Goal: Navigation & Orientation: Find specific page/section

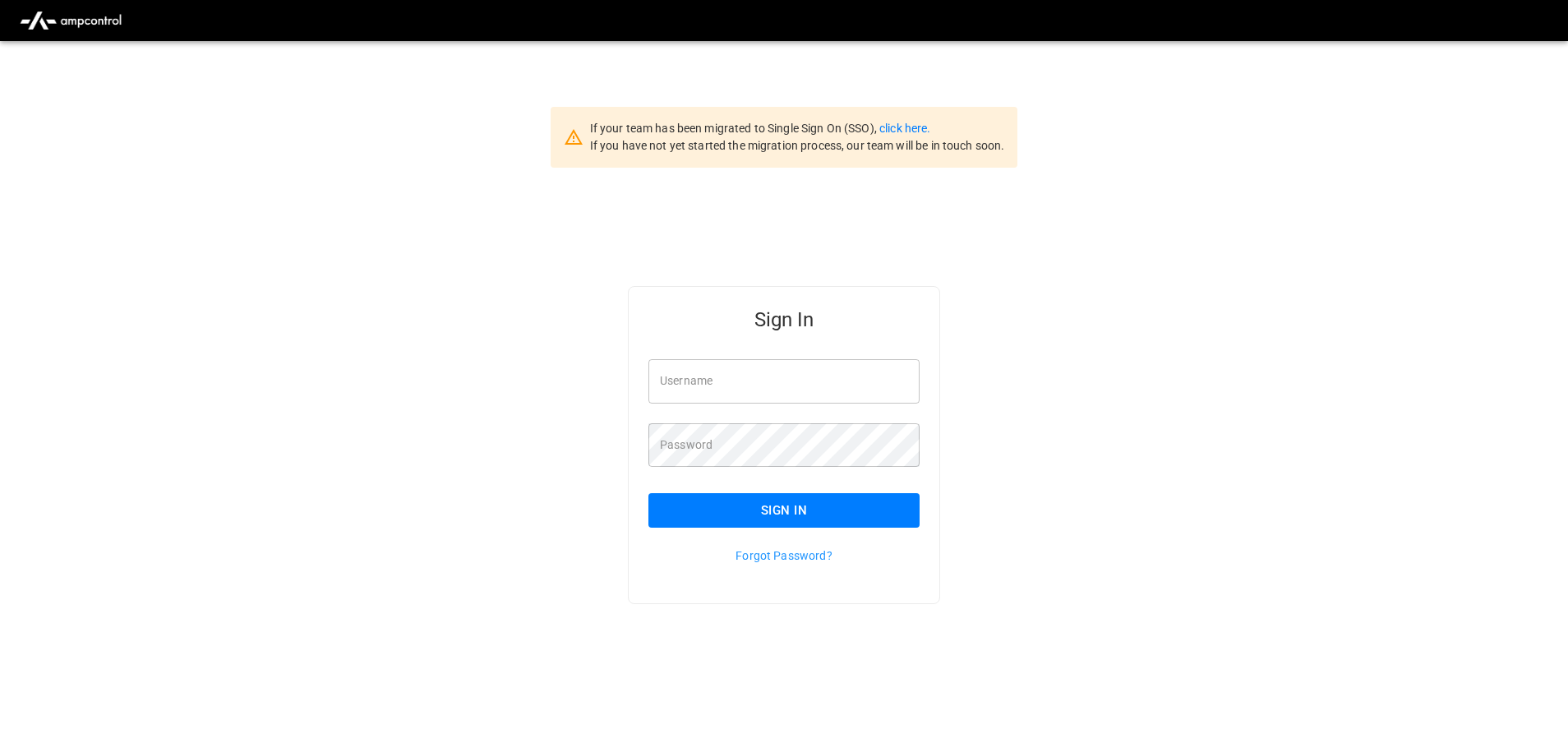
type input "**********"
click at [875, 519] on button "Sign In" at bounding box center [784, 510] width 271 height 35
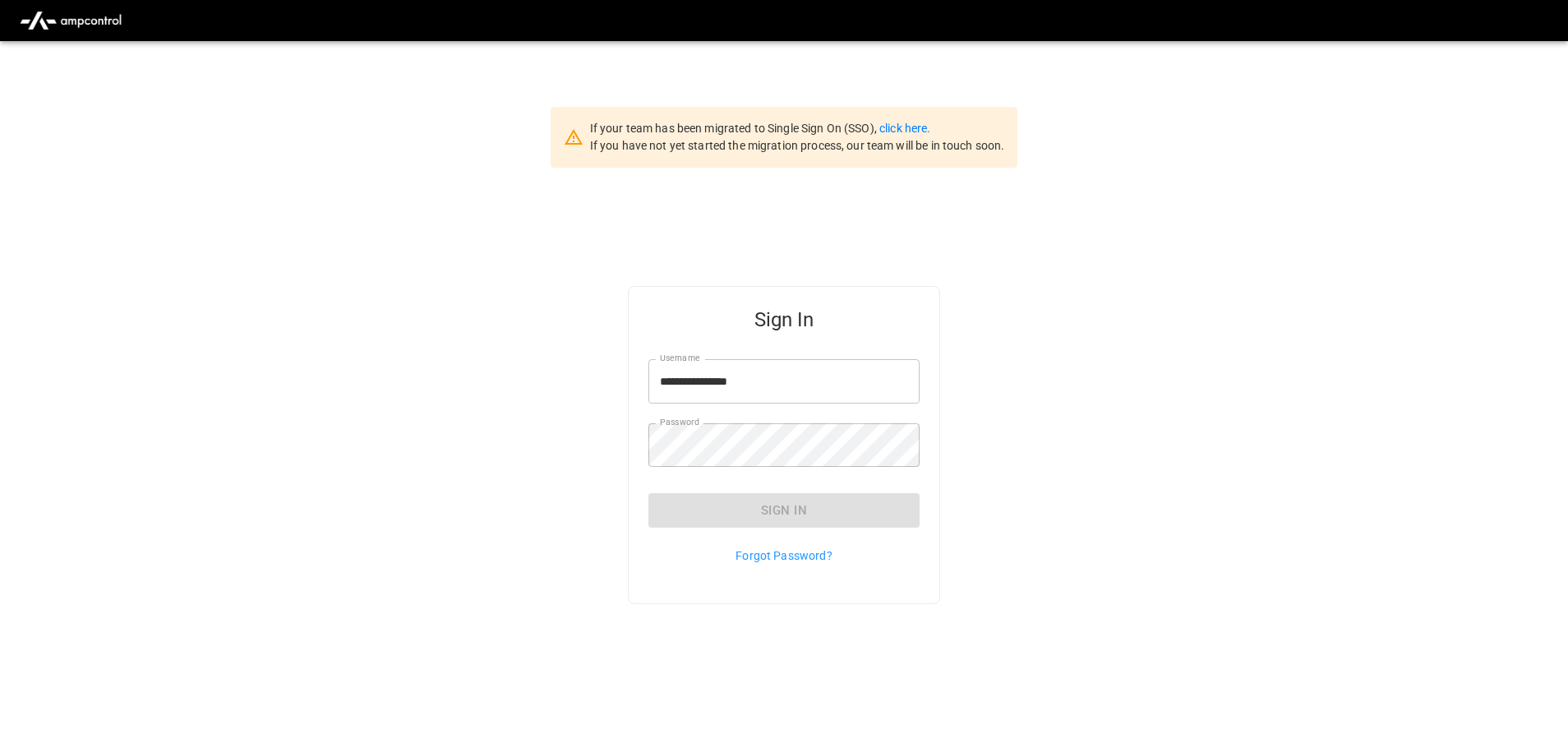
click at [875, 519] on div "Sign In" at bounding box center [784, 510] width 271 height 35
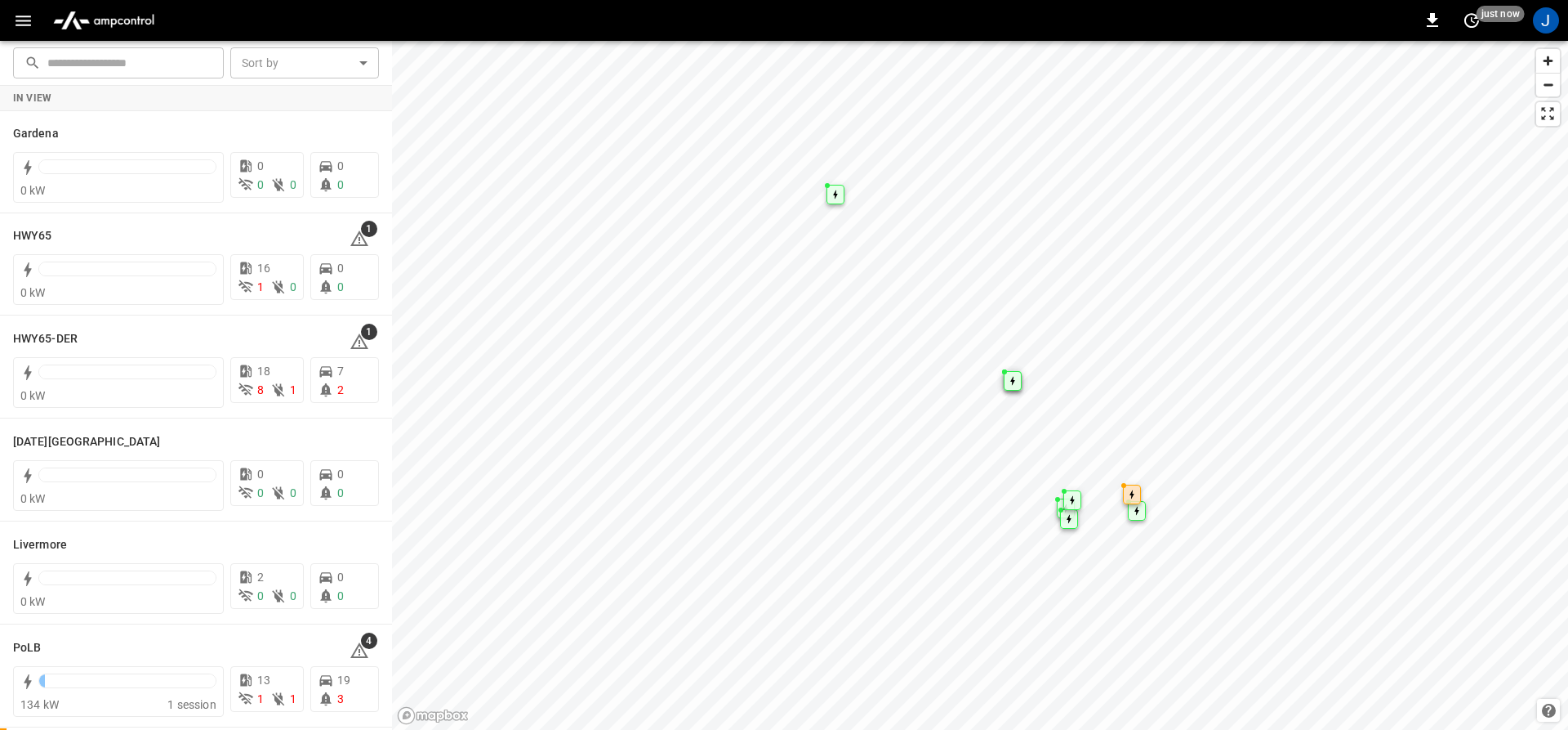
click at [8, 10] on div "0 just now J" at bounding box center [784, 20] width 1568 height 40
click at [17, 22] on icon "button" at bounding box center [23, 21] width 15 height 10
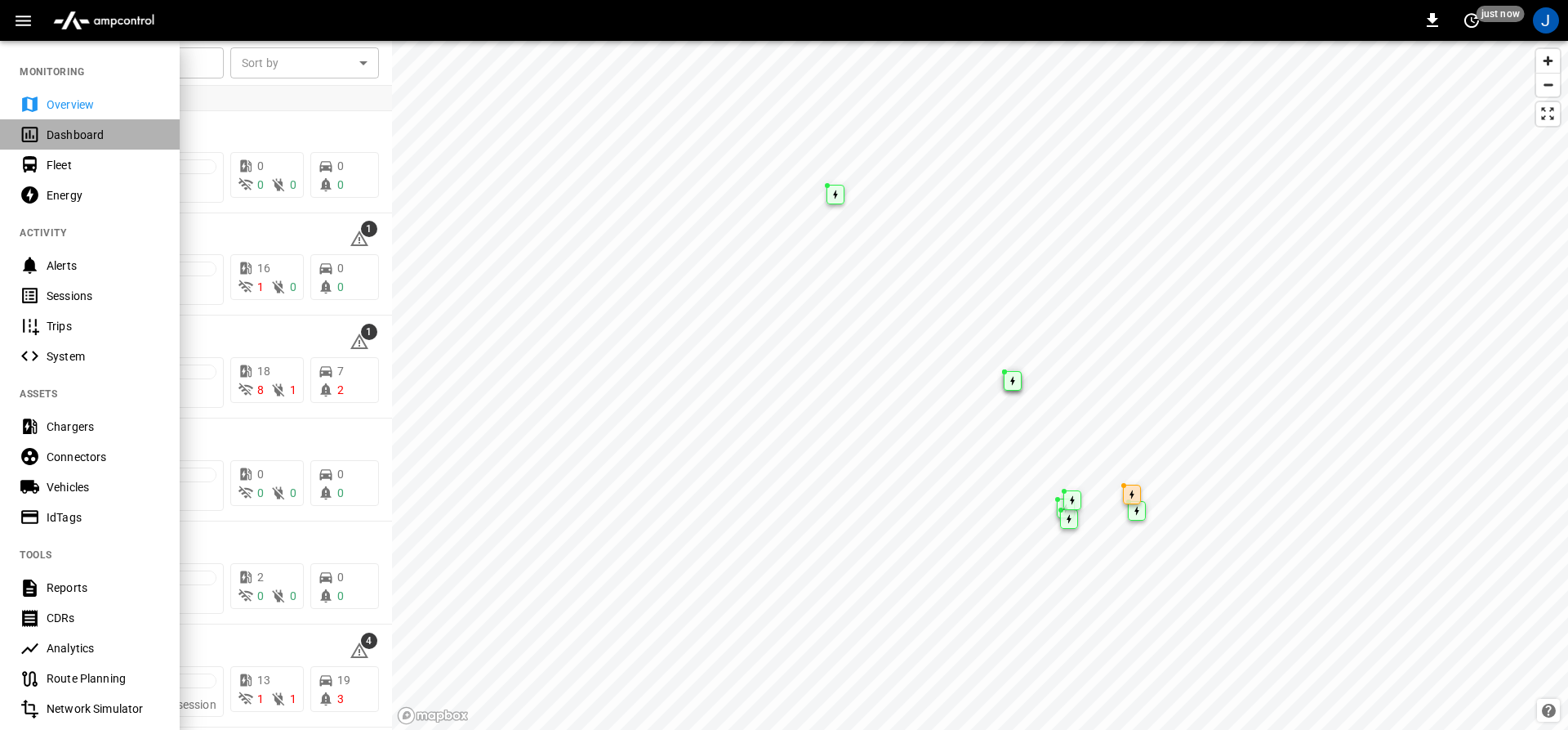
click at [85, 121] on div "Dashboard" at bounding box center [90, 134] width 180 height 30
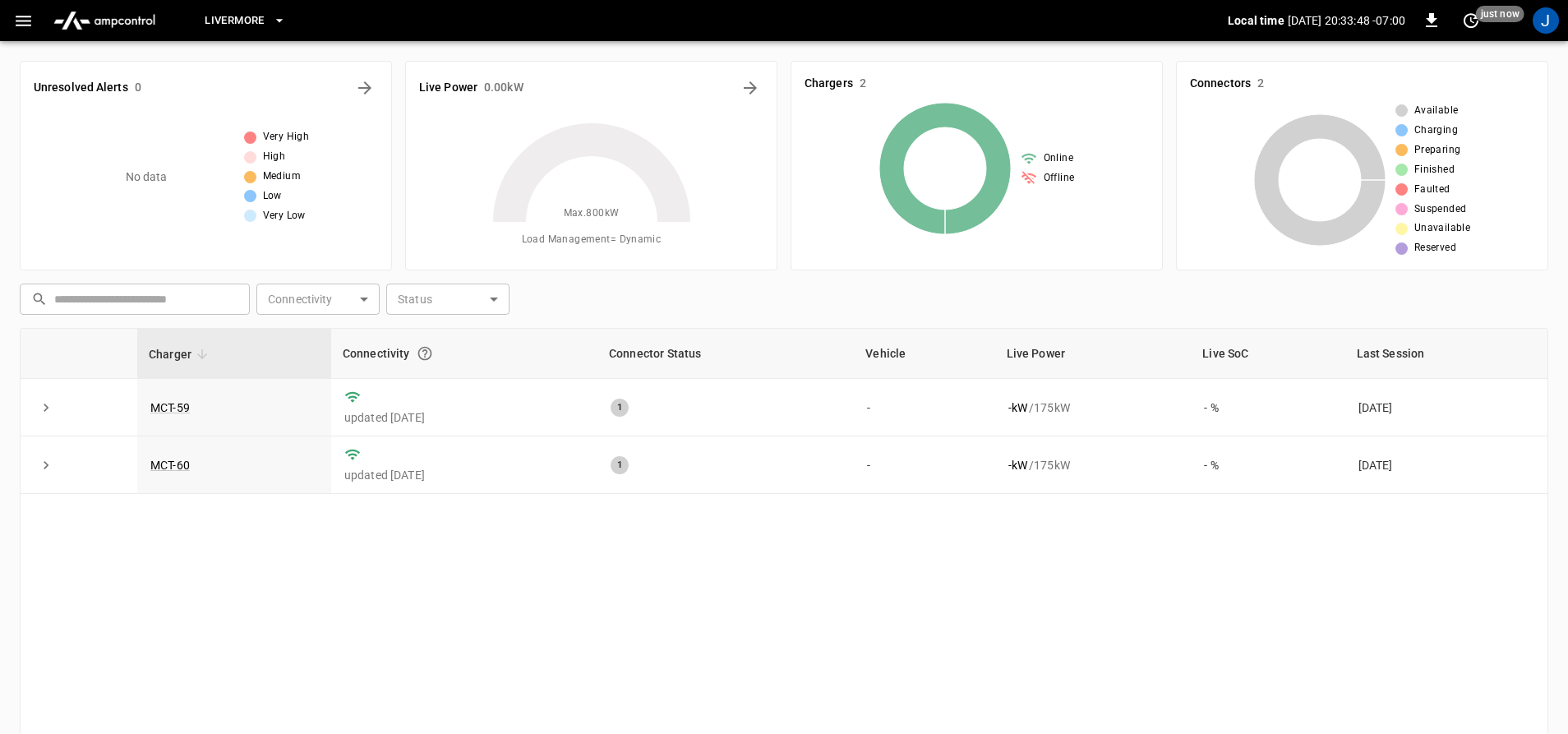
click at [234, 25] on span "Livermore" at bounding box center [234, 21] width 59 height 19
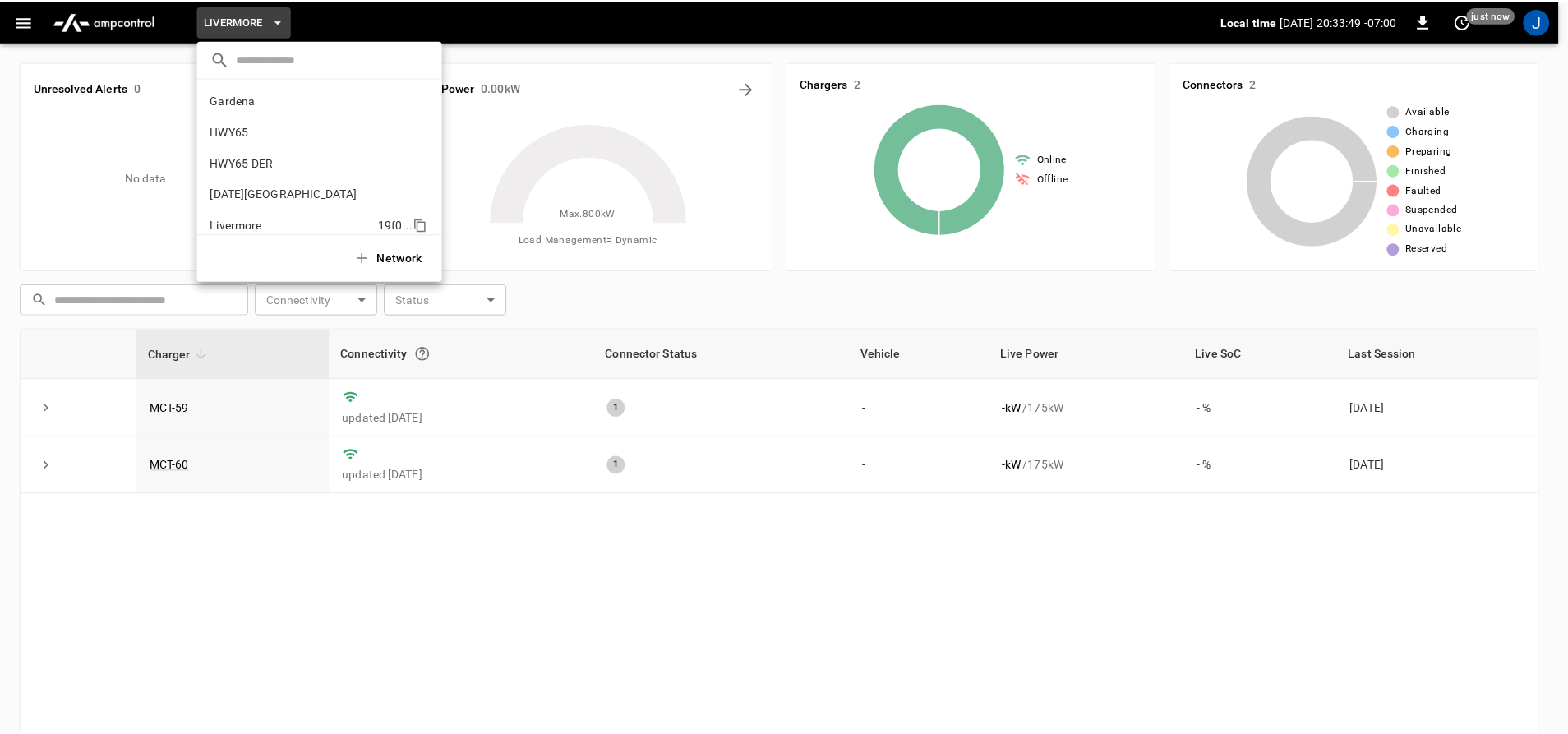
scroll to position [120, 0]
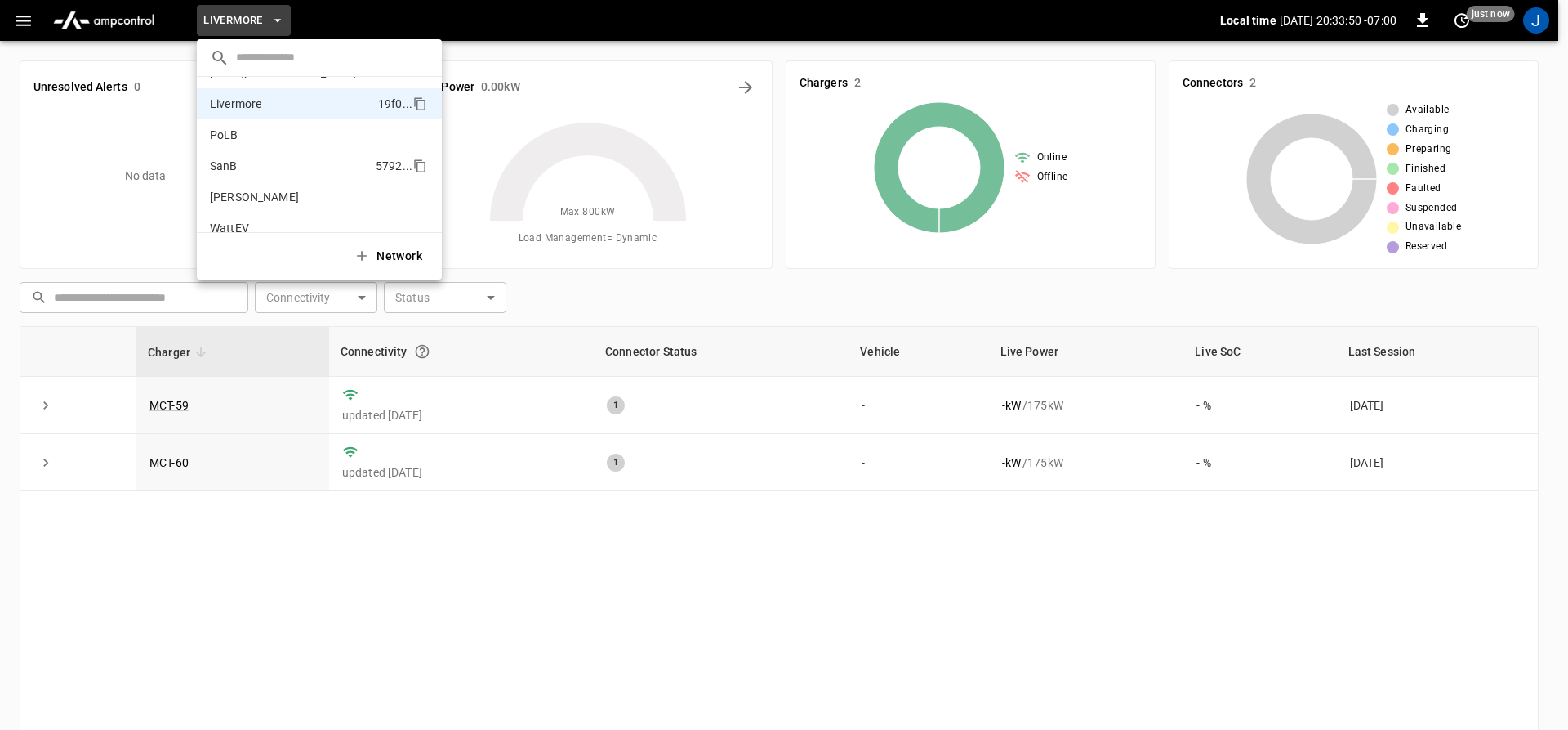
click at [233, 155] on li "SanB 5792 ..." at bounding box center [319, 166] width 245 height 31
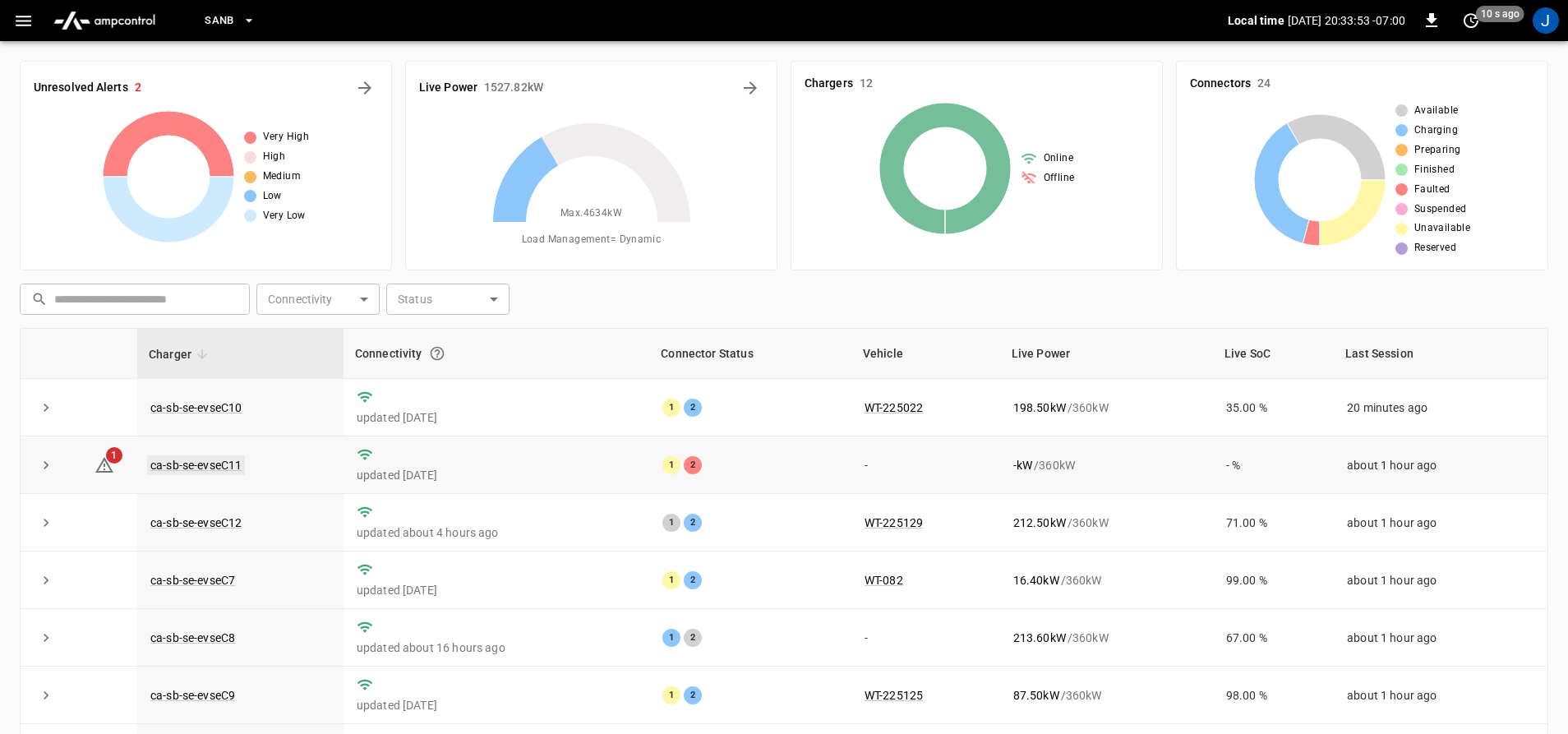
click at [169, 470] on link "ca-sb-se-evseC11" at bounding box center [196, 465] width 98 height 20
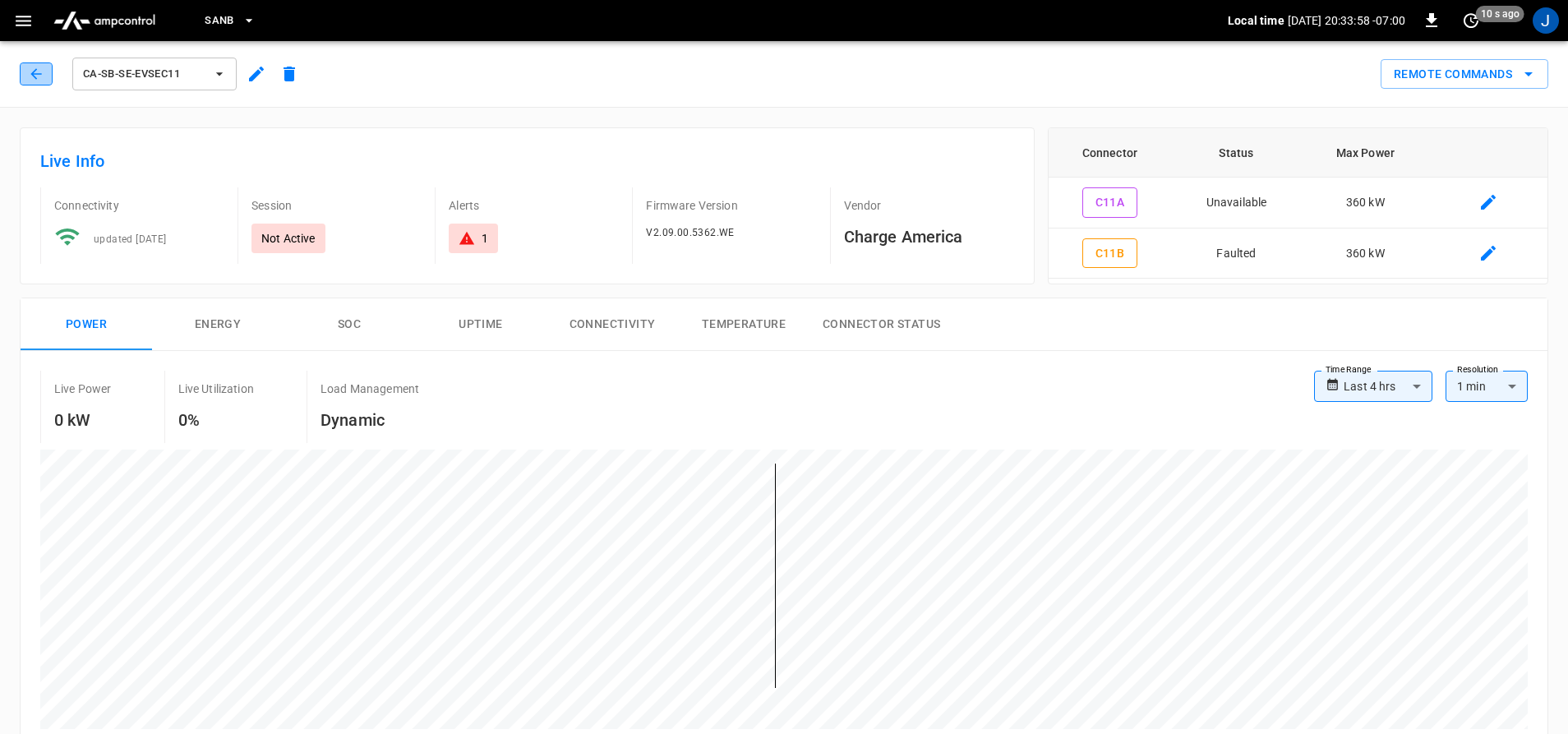
click at [35, 73] on icon "button" at bounding box center [35, 74] width 16 height 16
